Goal: Task Accomplishment & Management: Manage account settings

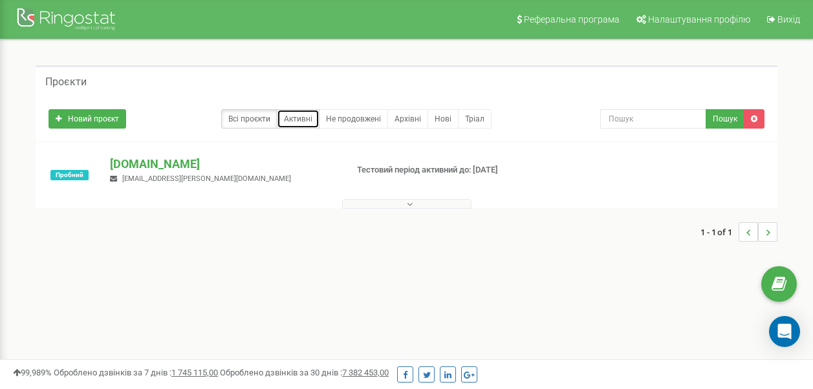
drag, startPoint x: 307, startPoint y: 120, endPoint x: 317, endPoint y: 121, distance: 10.4
click at [307, 120] on link "Активні" at bounding box center [298, 118] width 43 height 19
click at [350, 122] on link "Не продовжені" at bounding box center [353, 118] width 69 height 19
click at [50, 22] on div at bounding box center [67, 20] width 103 height 31
drag, startPoint x: 177, startPoint y: 177, endPoint x: 99, endPoint y: 178, distance: 77.6
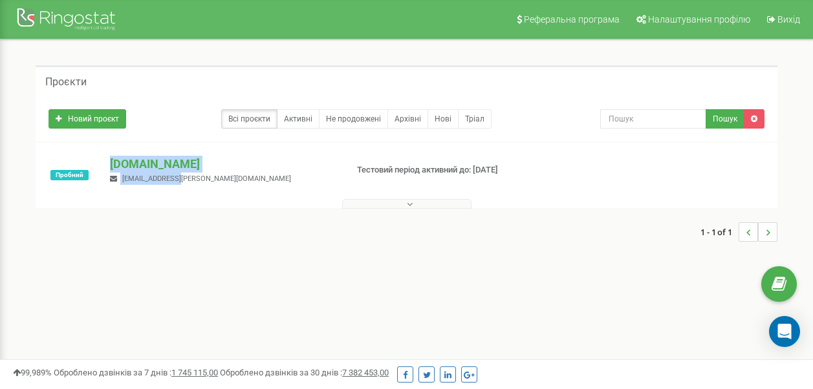
click at [99, 178] on div "Пробний aaa.ua m.zorina@aaa.ua Тестовий період активний до: 06.10.2025" at bounding box center [406, 182] width 735 height 52
drag, startPoint x: 99, startPoint y: 178, endPoint x: 193, endPoint y: 185, distance: 94.6
click at [193, 185] on div "Пробний aaa.ua m.zorina@aaa.ua Тестовий період активний до: 06.10.2025" at bounding box center [406, 182] width 735 height 52
click at [64, 87] on h5 "Проєкти" at bounding box center [65, 82] width 41 height 12
click at [303, 122] on link "Активні" at bounding box center [298, 118] width 43 height 19
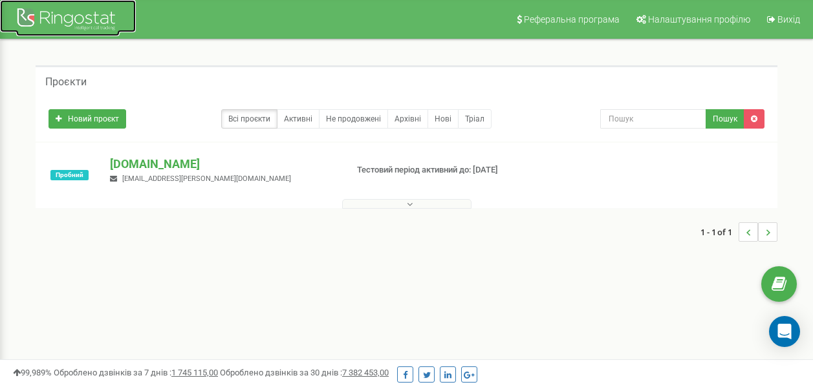
click at [28, 22] on div at bounding box center [67, 20] width 103 height 31
click at [302, 116] on link "Активні" at bounding box center [298, 118] width 43 height 19
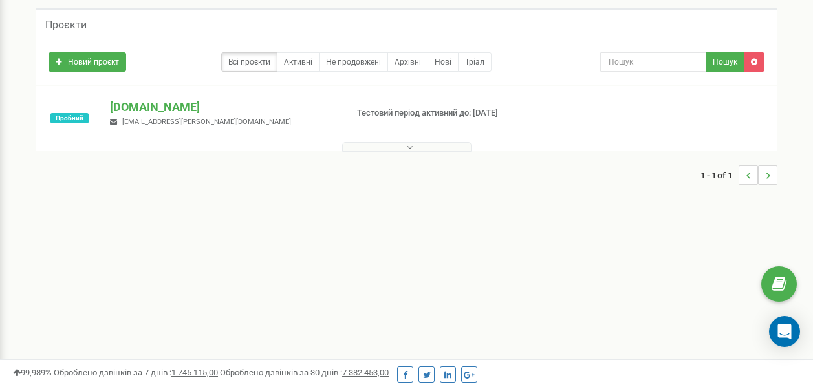
scroll to position [129, 0]
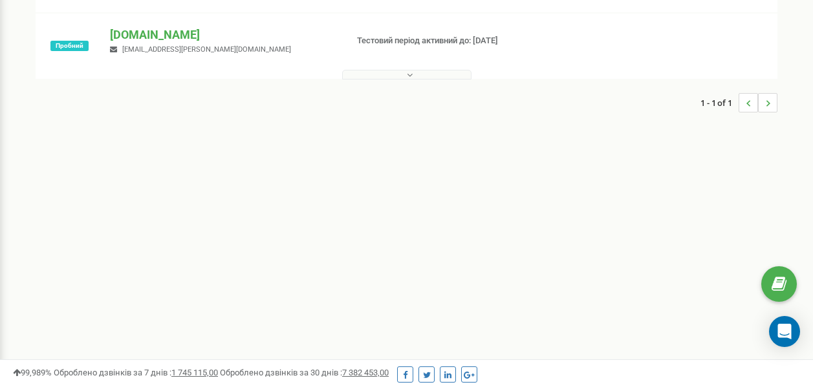
click at [398, 74] on button at bounding box center [406, 75] width 129 height 10
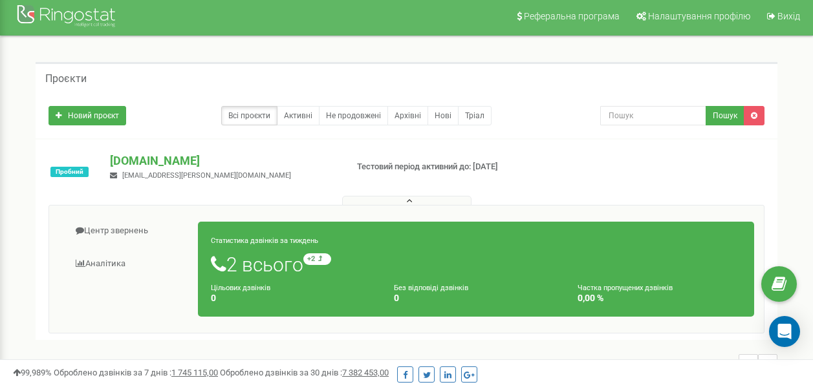
scroll to position [0, 0]
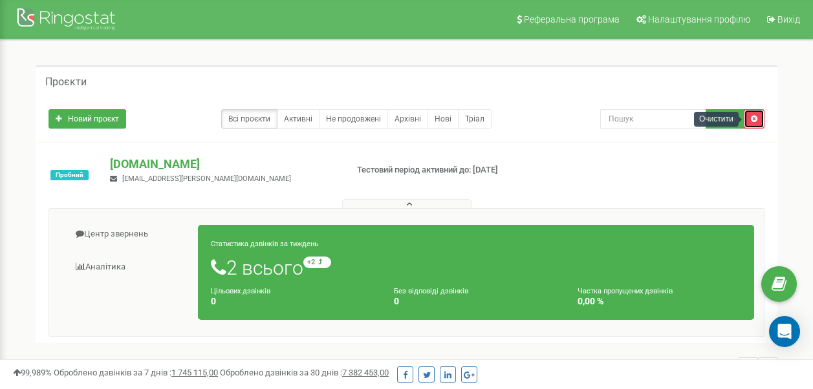
click at [757, 125] on link at bounding box center [754, 118] width 21 height 19
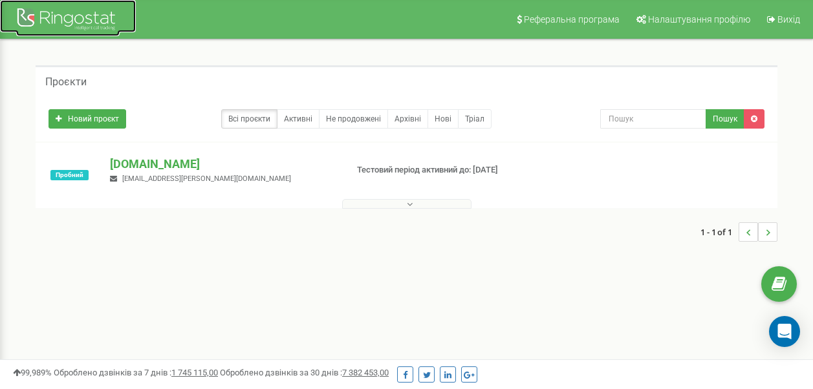
click at [67, 22] on div at bounding box center [67, 20] width 103 height 31
